Goal: Book appointment/travel/reservation

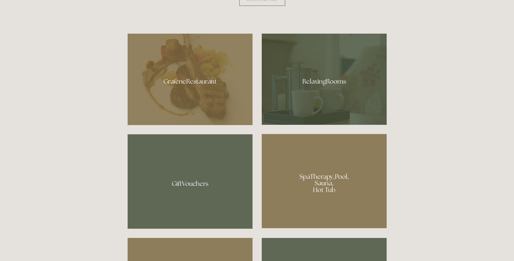
scroll to position [353, 0]
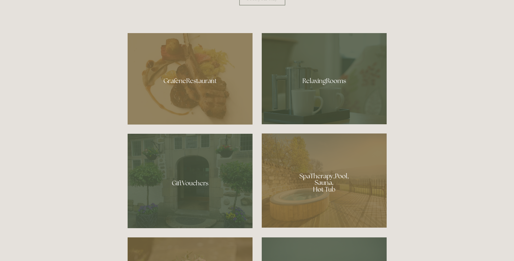
click at [326, 181] on div at bounding box center [324, 180] width 125 height 94
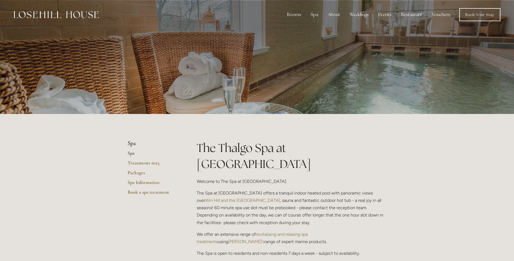
click at [254, 189] on p "The Spa at Losehill House offers a tranquil indoor heated pool with panoramic v…" at bounding box center [292, 207] width 190 height 37
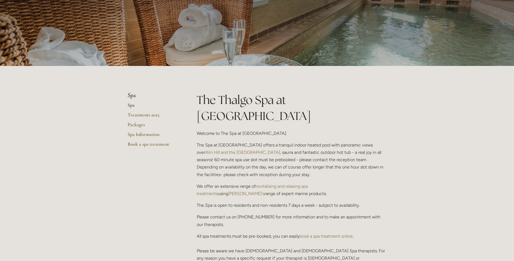
scroll to position [54, 0]
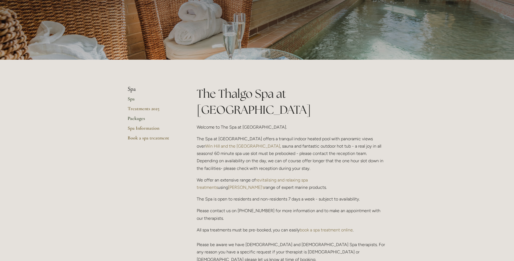
click at [139, 117] on link "Packages" at bounding box center [154, 120] width 52 height 10
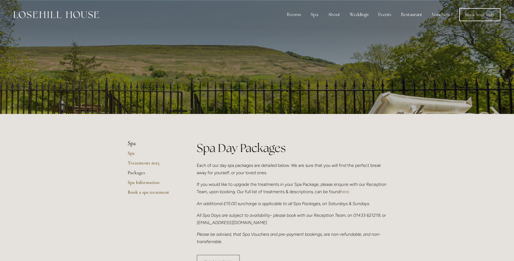
click at [223, 185] on p "If you would like to upgrade the treatments in your Spa Package, please enquire…" at bounding box center [292, 188] width 190 height 15
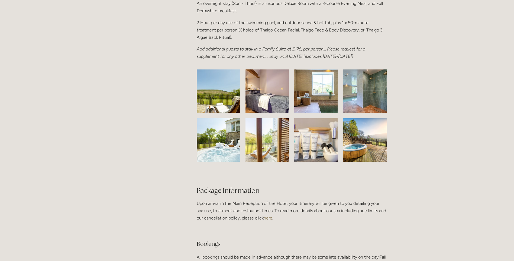
scroll to position [895, 0]
